Goal: Use online tool/utility: Use online tool/utility

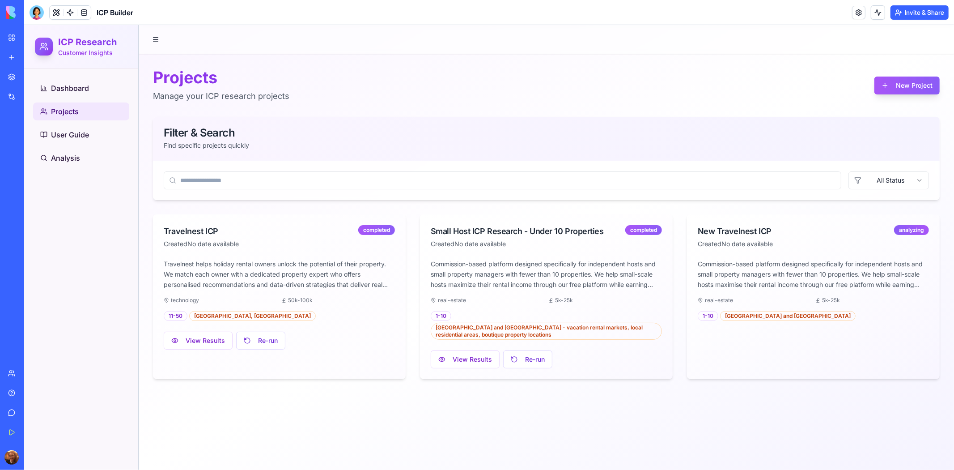
scroll to position [3770, 0]
click at [15, 388] on link "Help" at bounding box center [21, 393] width 36 height 18
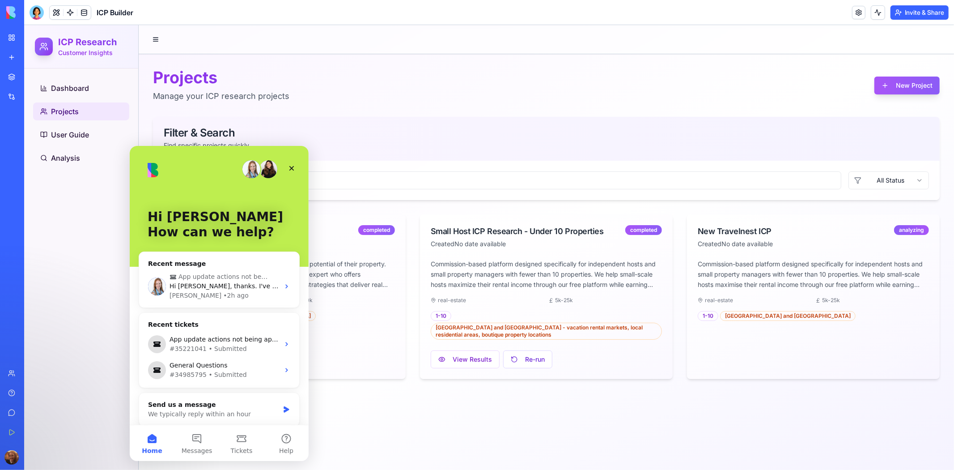
click at [90, 319] on div "Dashboard Projects User Guide Analysis" at bounding box center [81, 268] width 114 height 401
click at [38, 17] on div at bounding box center [37, 12] width 14 height 14
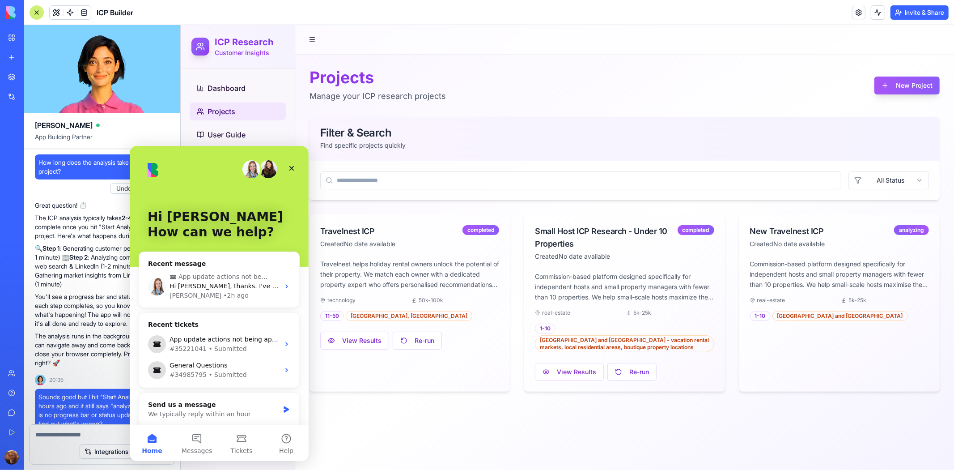
scroll to position [0, 0]
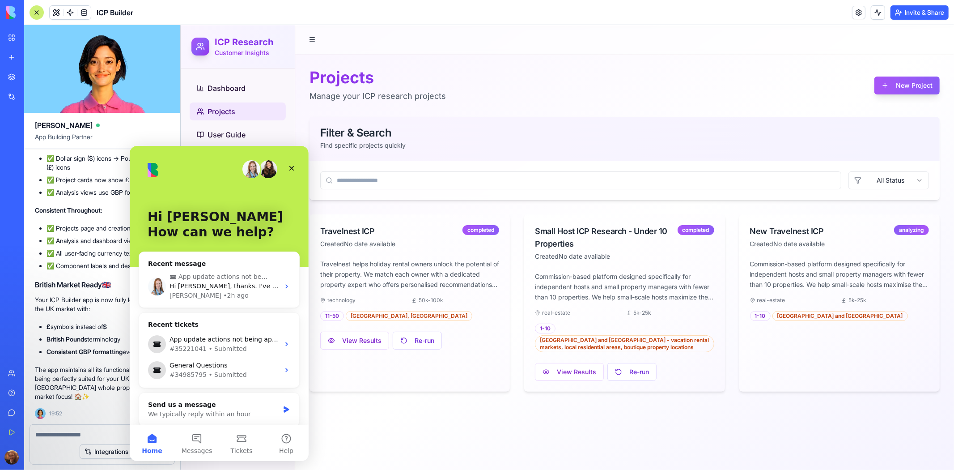
click at [66, 432] on textarea at bounding box center [102, 434] width 134 height 9
click at [291, 168] on icon "Close" at bounding box center [291, 168] width 5 height 5
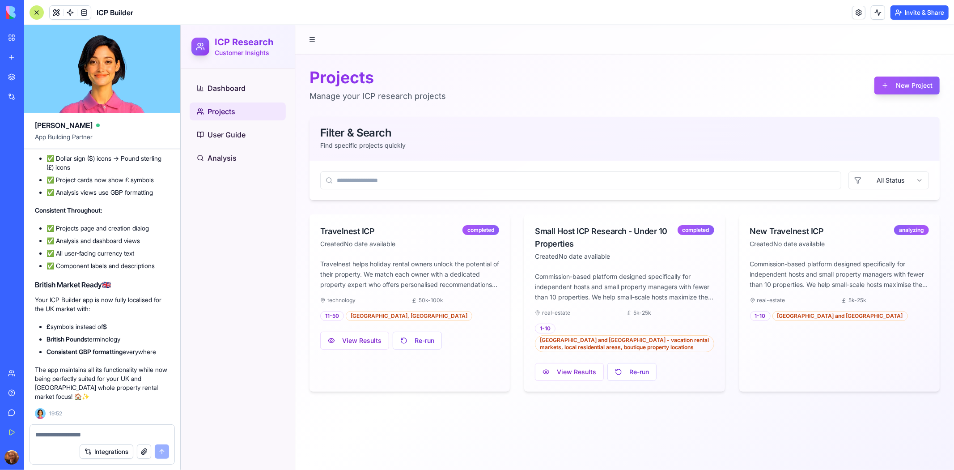
click at [113, 430] on textarea at bounding box center [102, 434] width 134 height 9
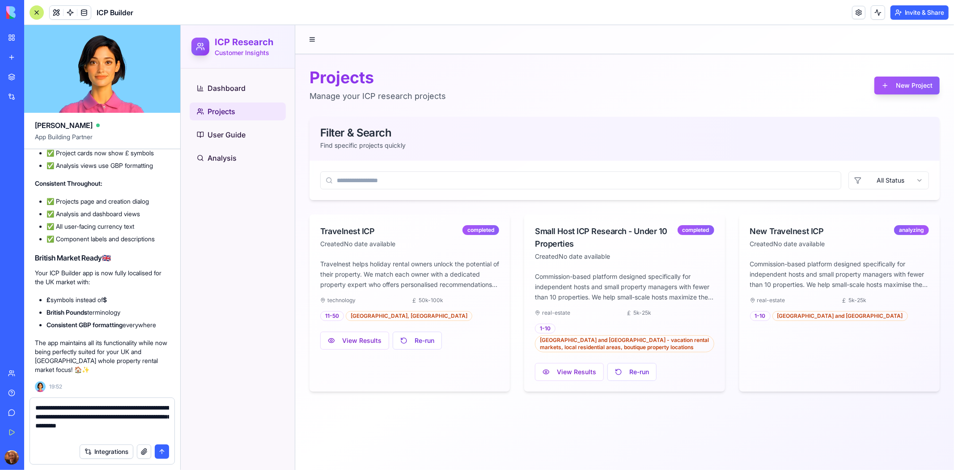
type textarea "**********"
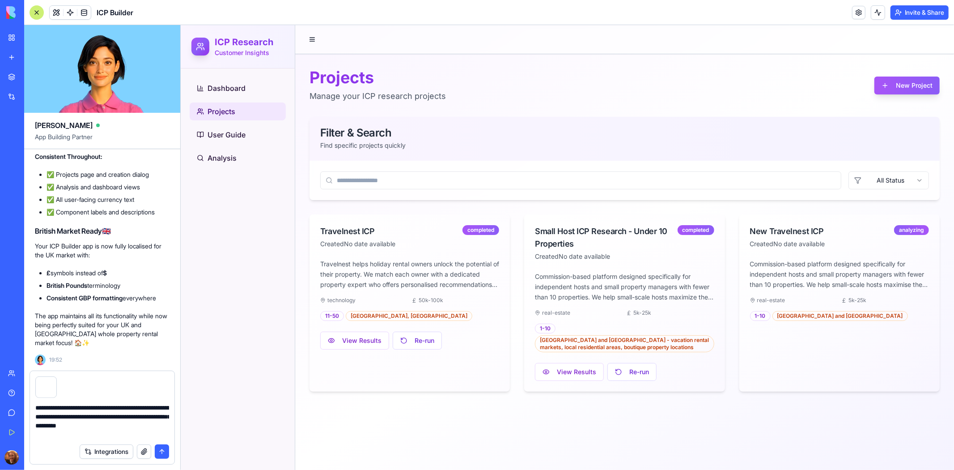
click at [162, 451] on button "submit" at bounding box center [162, 451] width 14 height 14
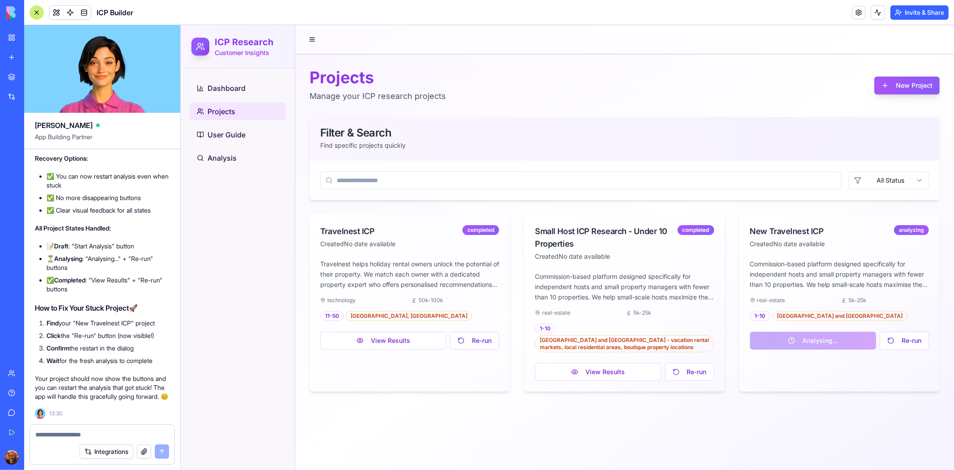
scroll to position [19885, 0]
click at [908, 338] on button "Re-run" at bounding box center [904, 340] width 49 height 18
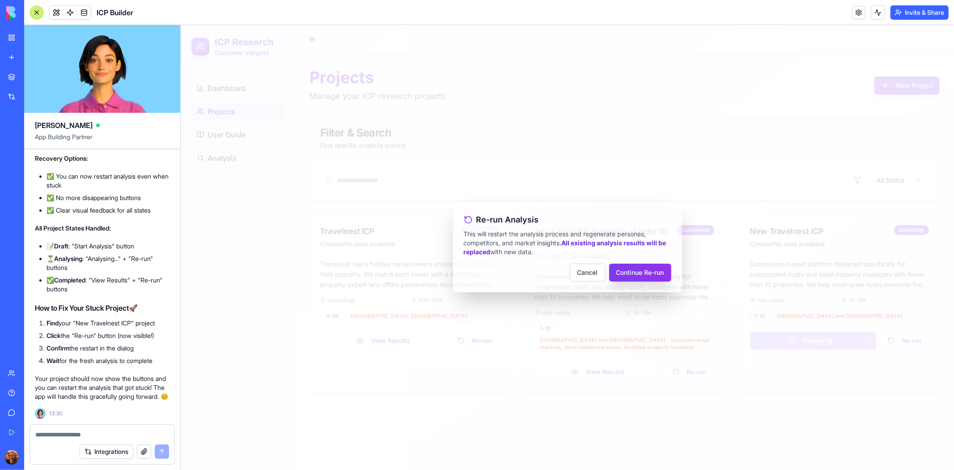
click at [661, 269] on button "Continue Re-run" at bounding box center [640, 272] width 62 height 18
